Goal: Transaction & Acquisition: Subscribe to service/newsletter

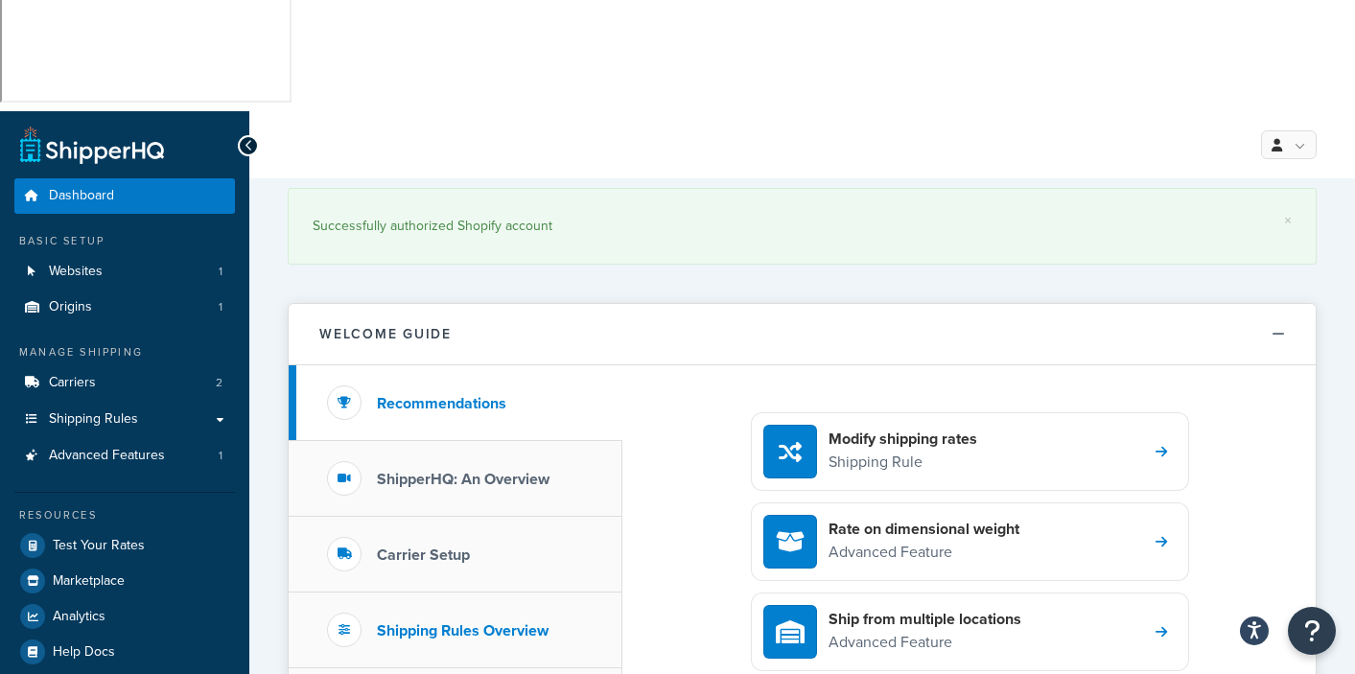
scroll to position [91, 0]
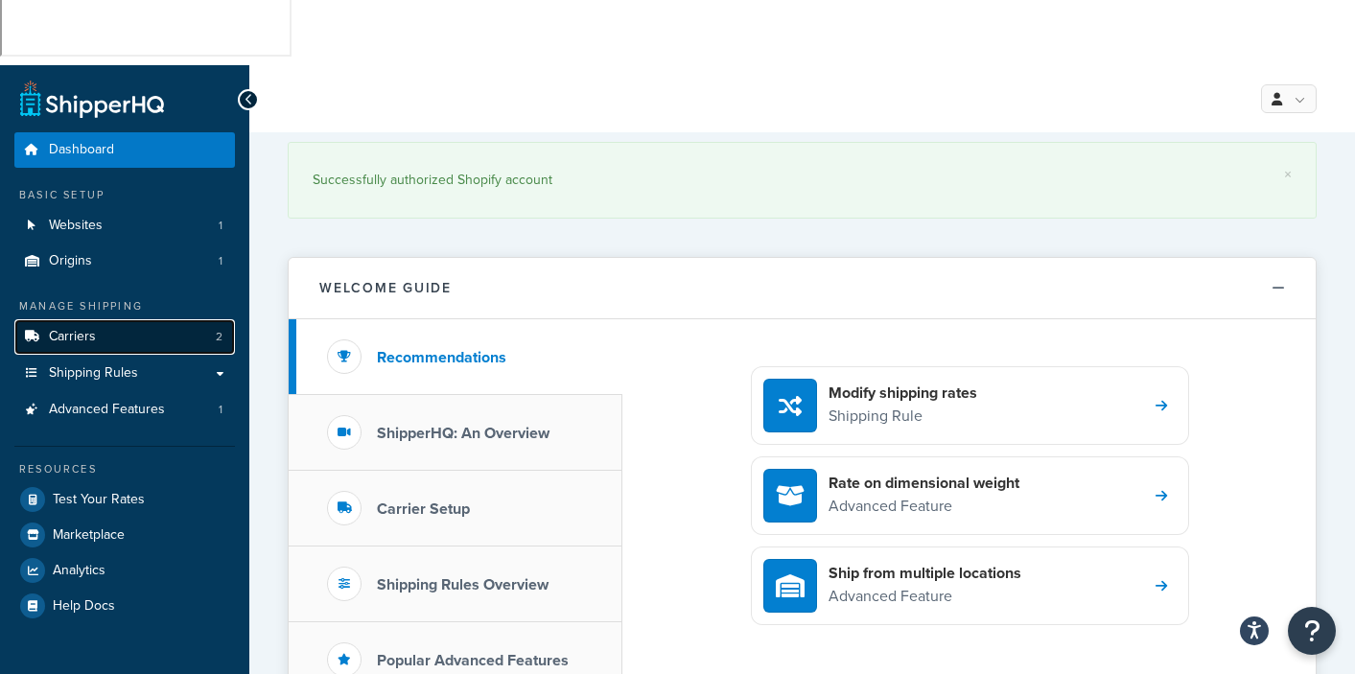
click at [87, 329] on span "Carriers" at bounding box center [72, 337] width 47 height 16
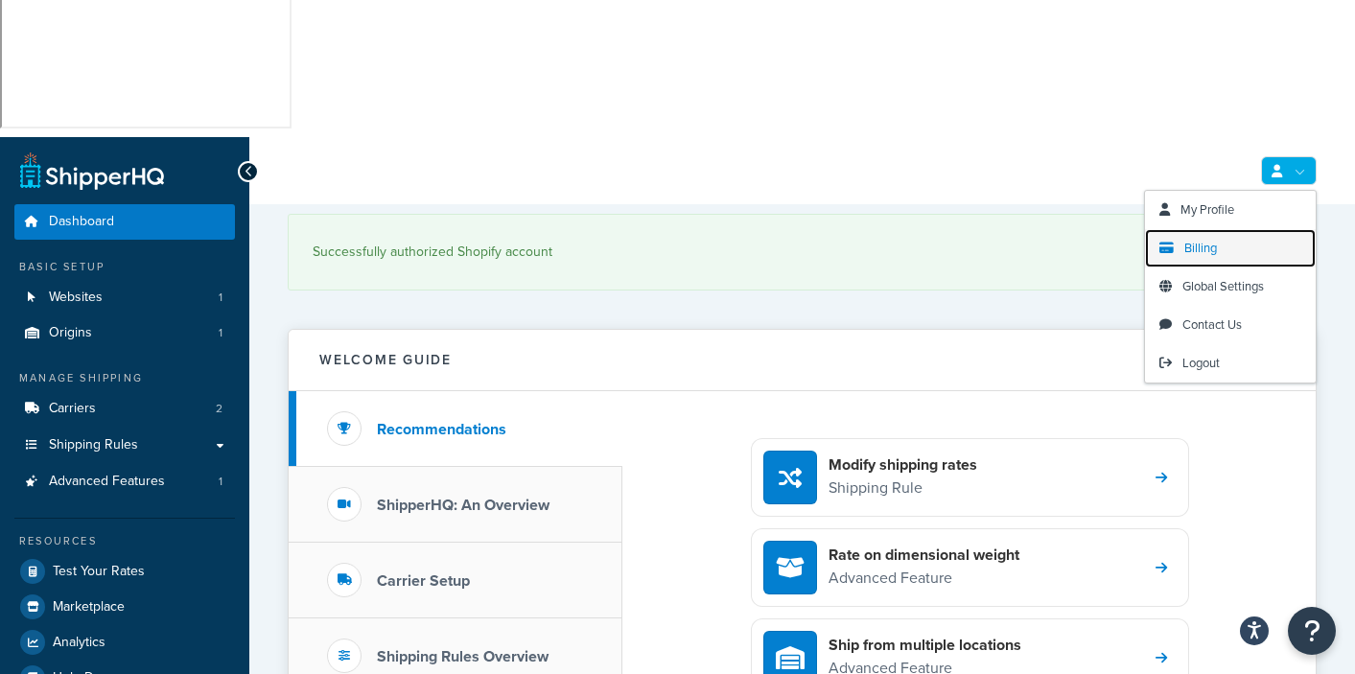
click at [1213, 239] on span "Billing" at bounding box center [1201, 248] width 33 height 18
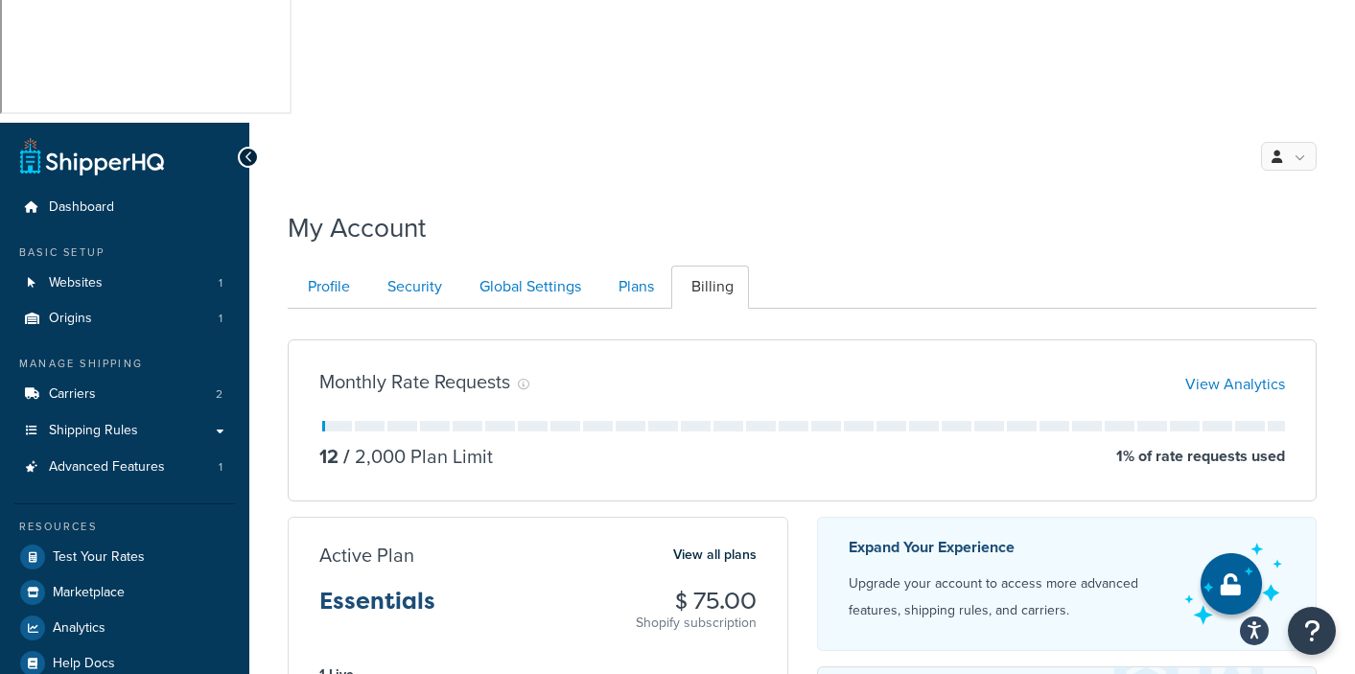
scroll to position [49, 0]
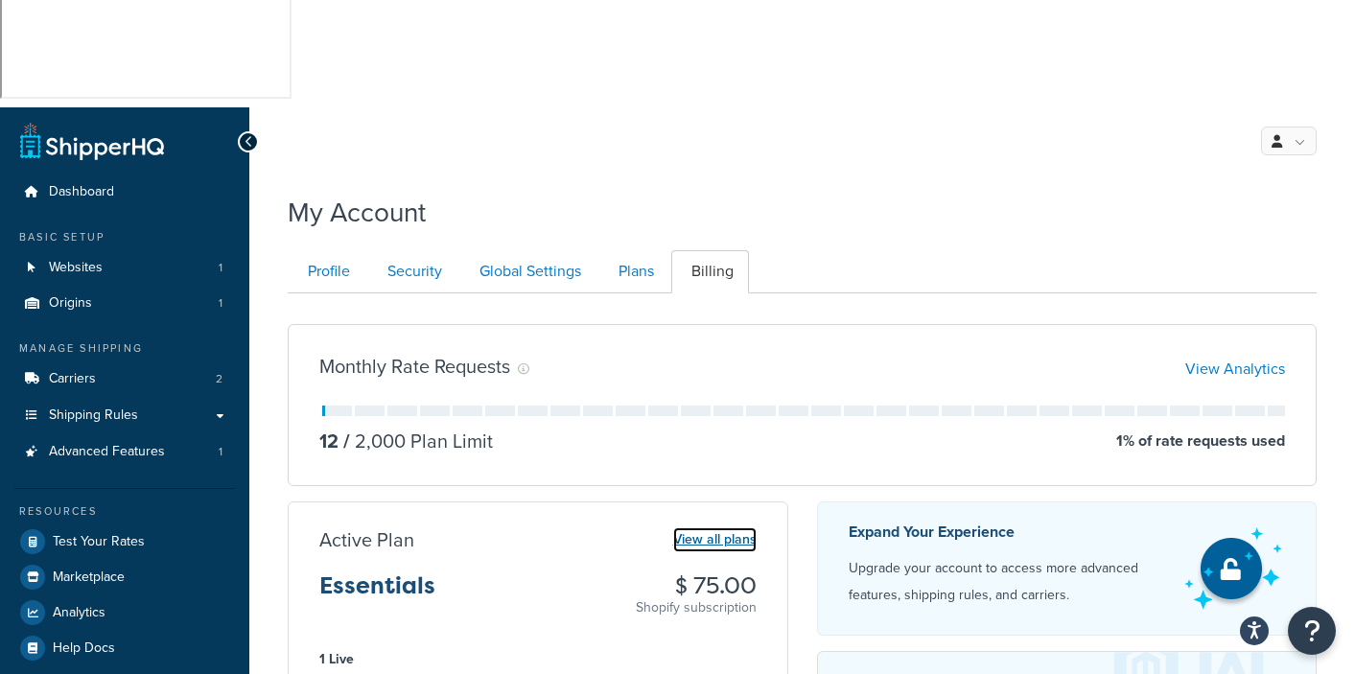
click at [723, 528] on link "View all plans" at bounding box center [714, 540] width 83 height 25
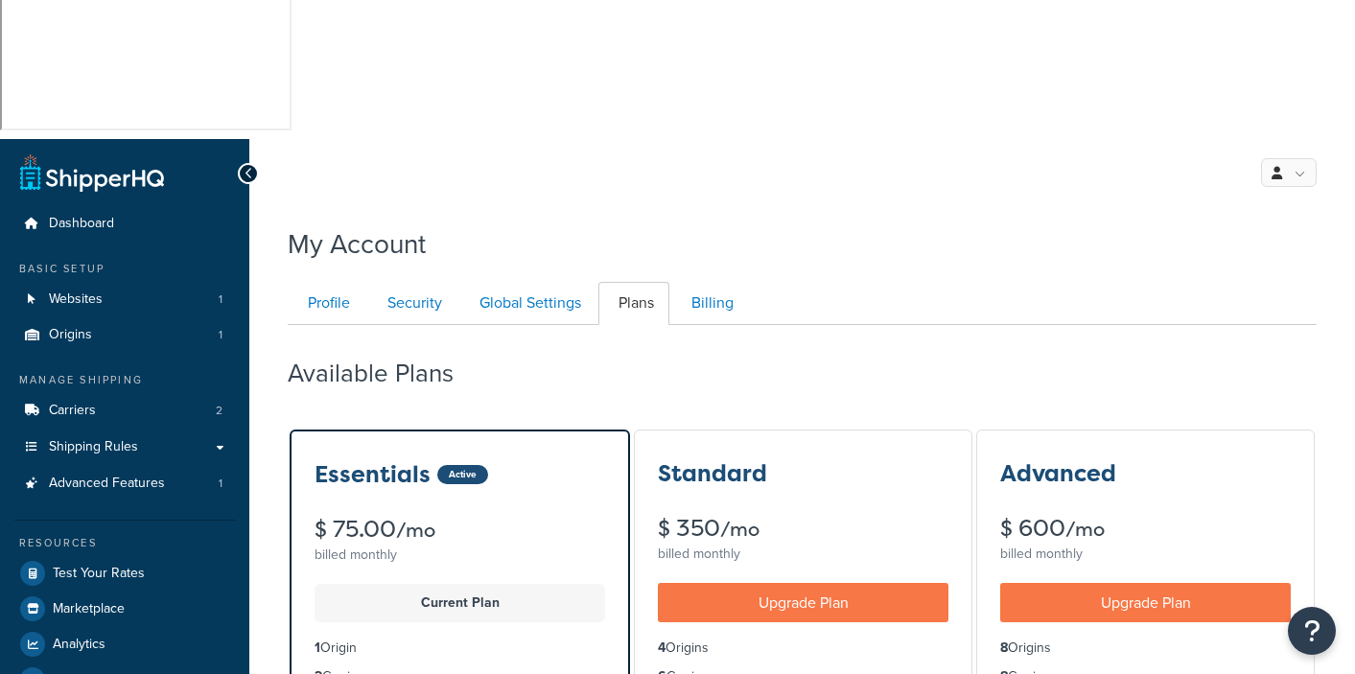
scroll to position [19, 0]
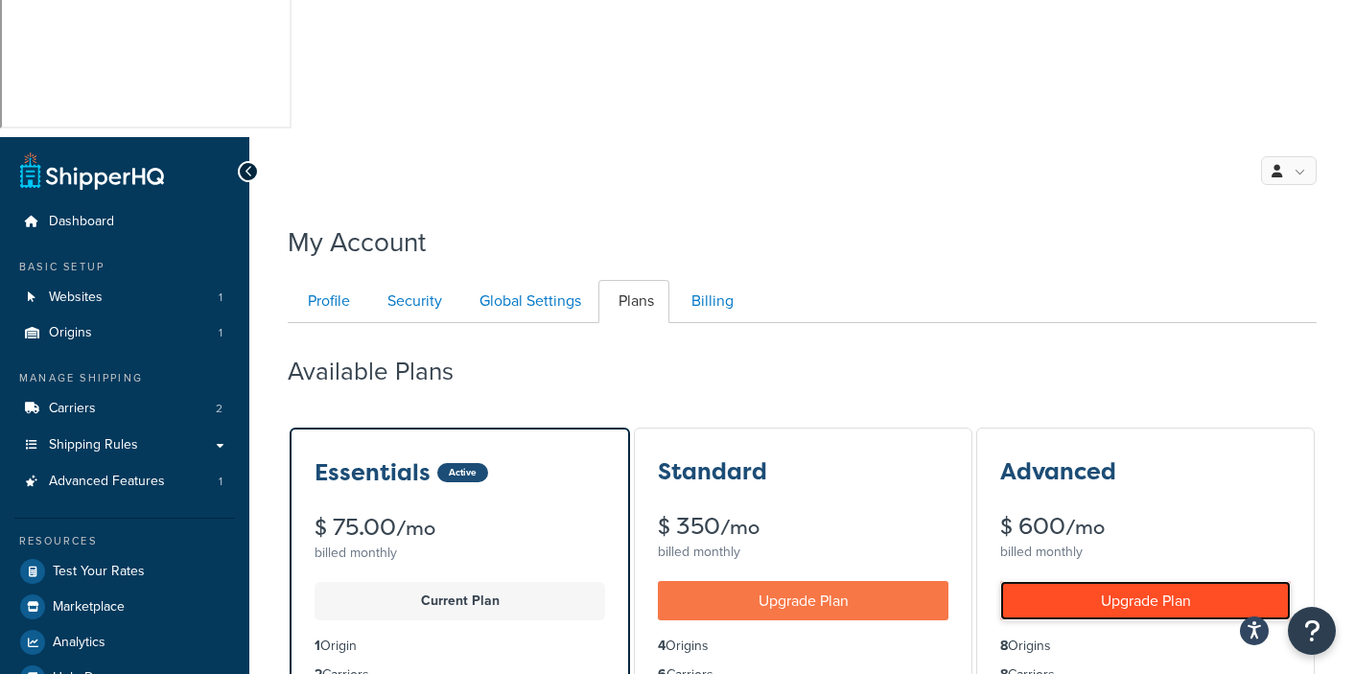
click at [1121, 581] on link "Upgrade Plan" at bounding box center [1145, 600] width 291 height 39
